Goal: Check status

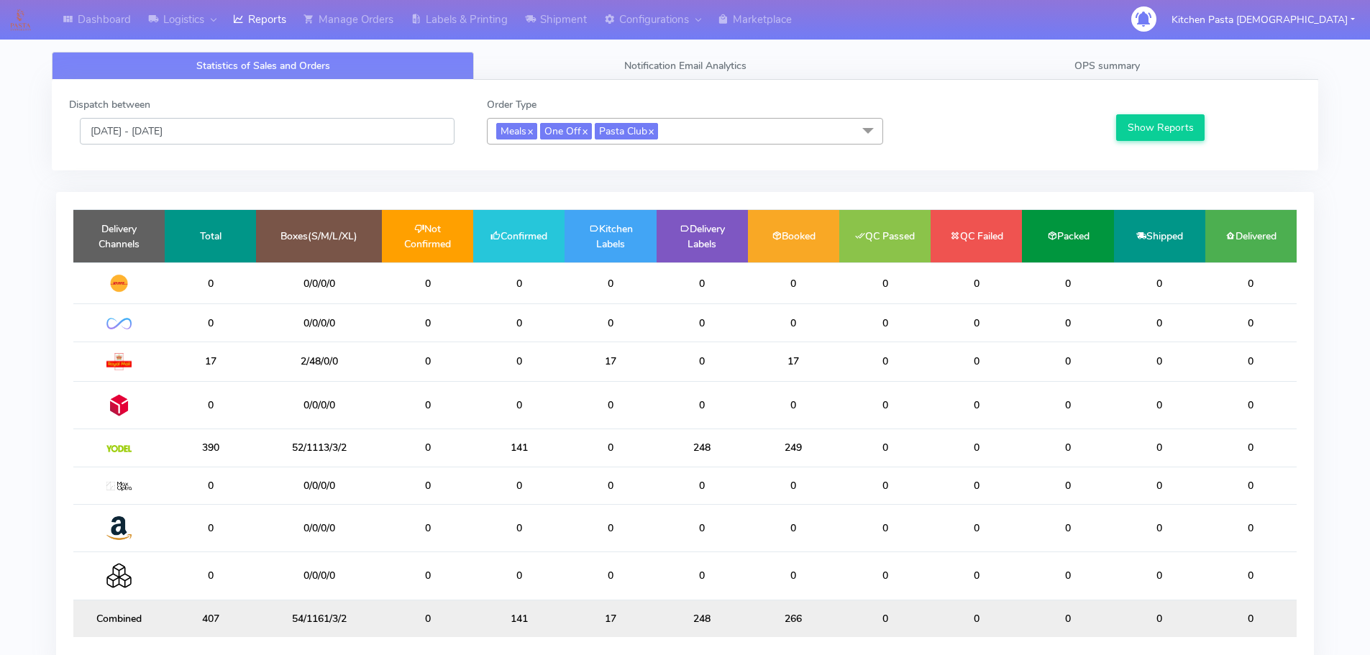
click at [273, 131] on input "[DATE] - [DATE]" at bounding box center [267, 131] width 375 height 27
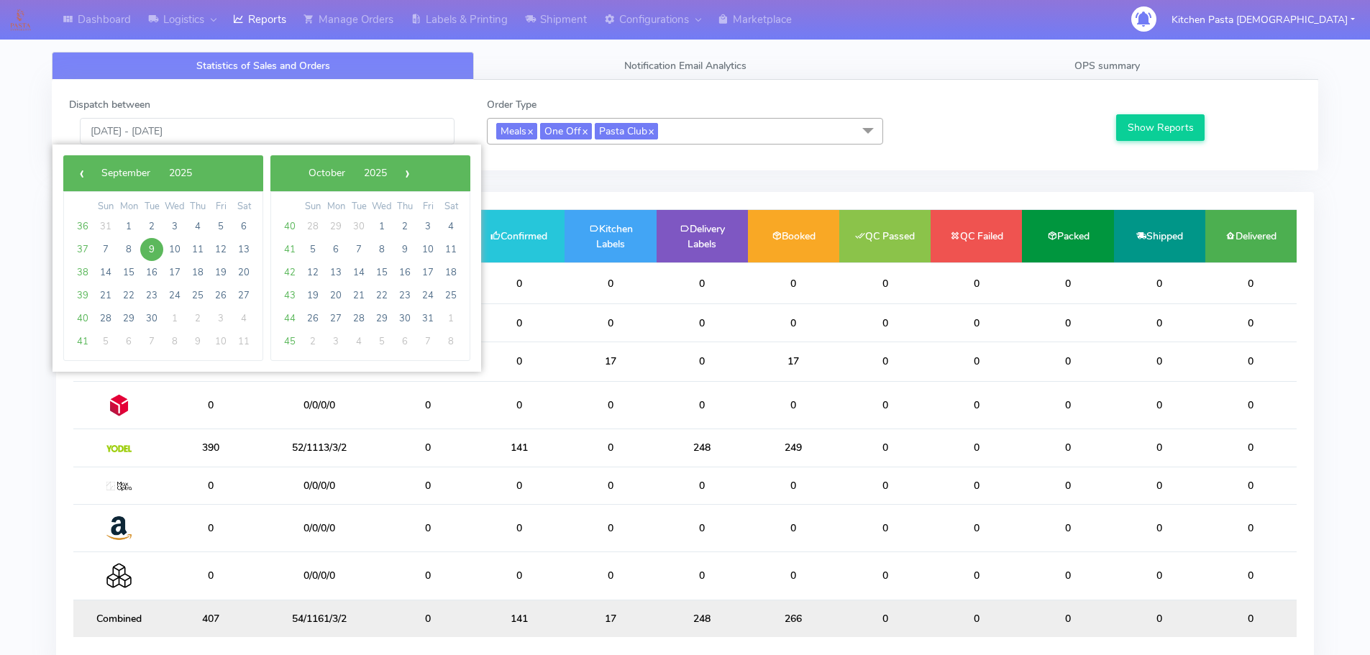
click at [453, 106] on div "Dispatch between 09/09/2025 - 09/09/2025" at bounding box center [267, 120] width 418 height 47
